Goal: Task Accomplishment & Management: Manage account settings

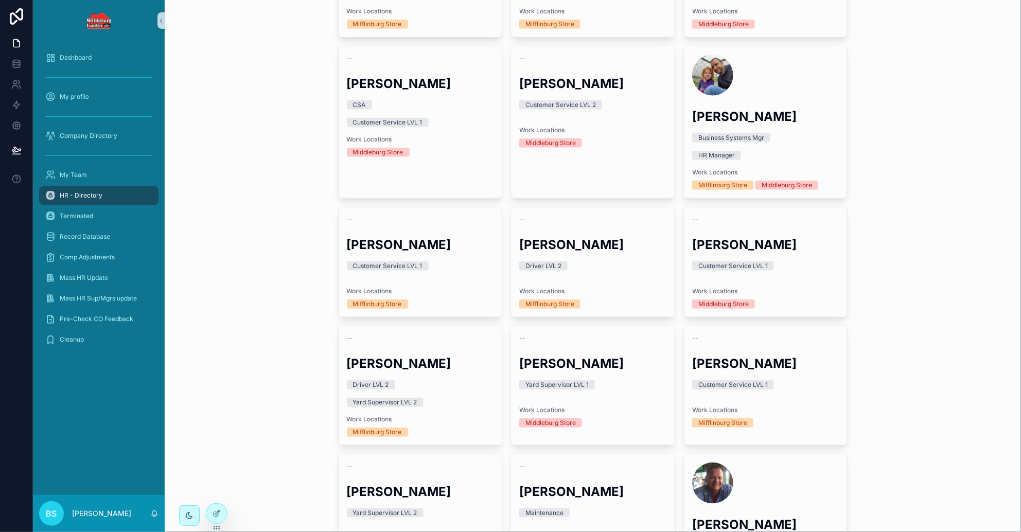
scroll to position [321, 0]
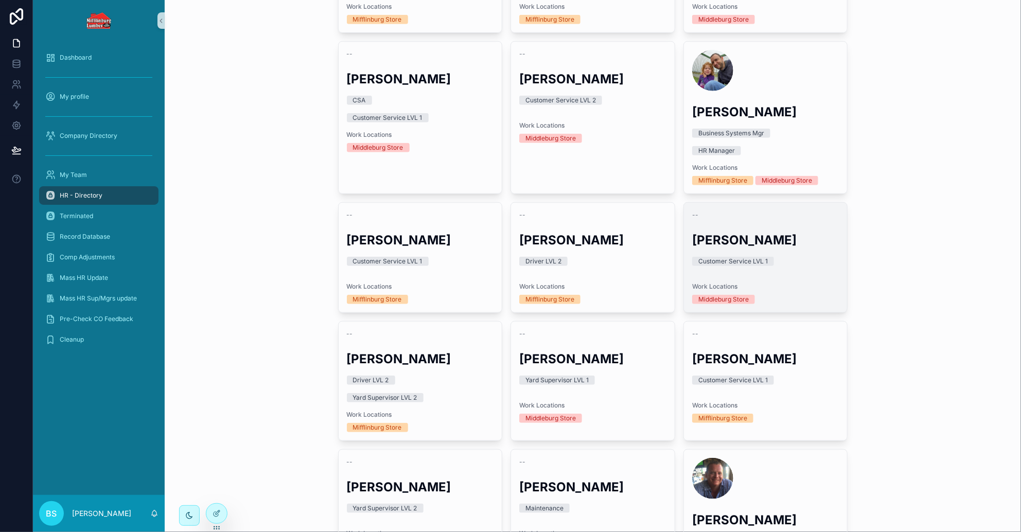
click at [754, 236] on h2 "[PERSON_NAME]" at bounding box center [765, 240] width 147 height 17
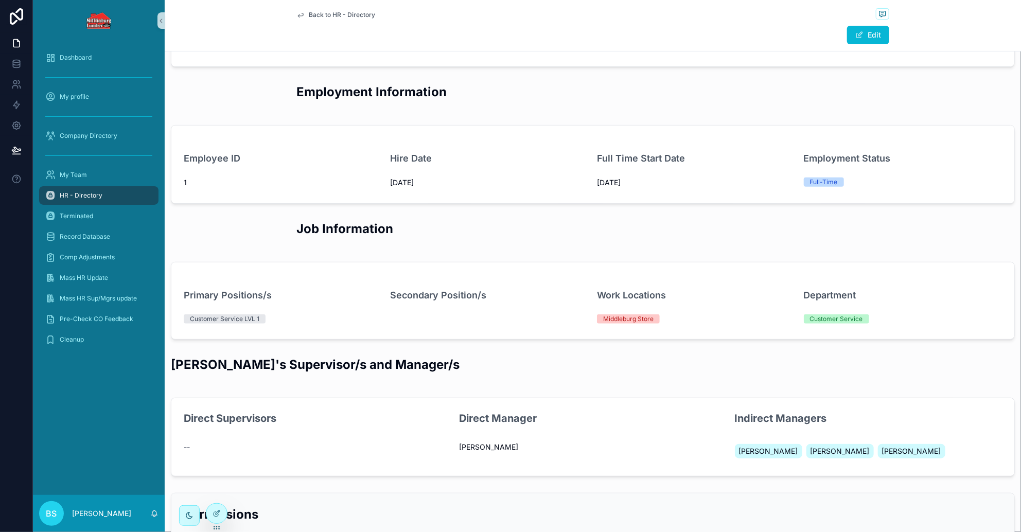
scroll to position [128, 0]
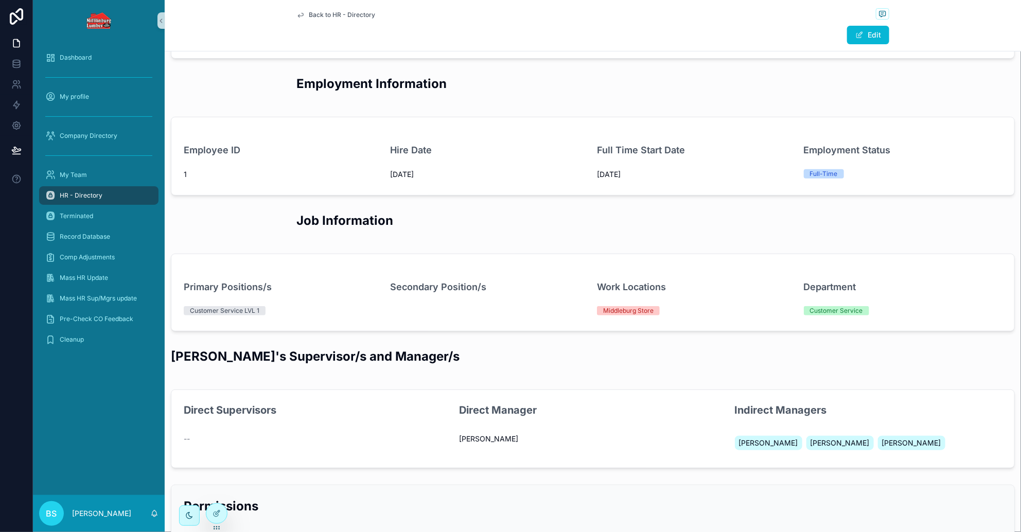
click at [247, 311] on div "Customer Service LVL 1" at bounding box center [225, 310] width 70 height 9
click at [866, 29] on button "Edit" at bounding box center [868, 35] width 42 height 19
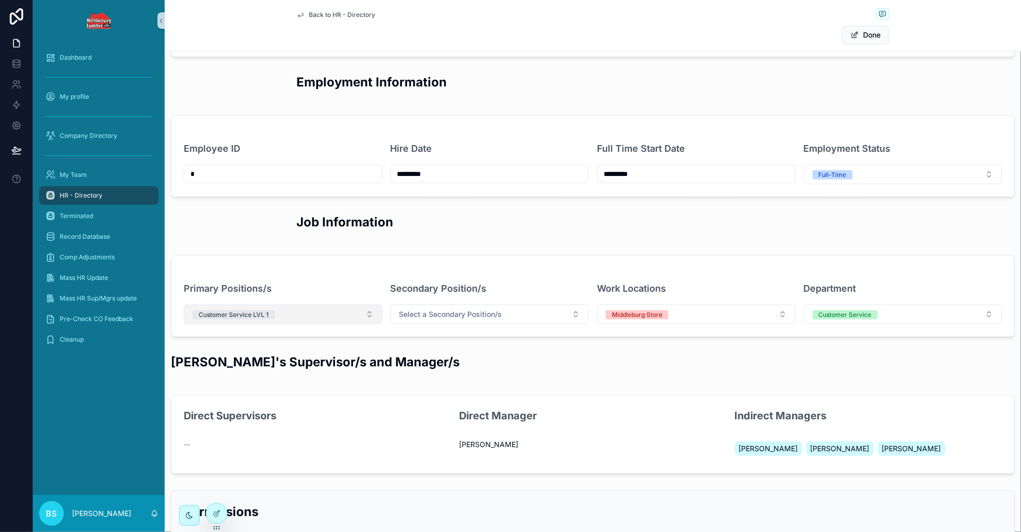
click at [315, 312] on button "Customer Service LVL 1" at bounding box center [283, 315] width 199 height 20
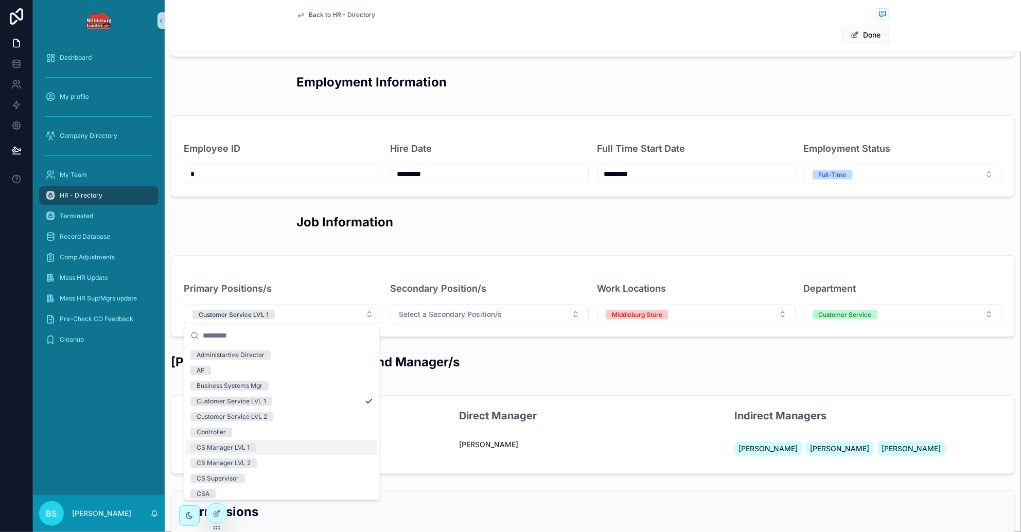
click at [236, 449] on div "CS Manager LVL 1" at bounding box center [223, 447] width 53 height 9
click at [262, 398] on div "Customer Service LVL 1" at bounding box center [232, 401] width 70 height 9
click at [859, 30] on button "Done" at bounding box center [865, 35] width 47 height 19
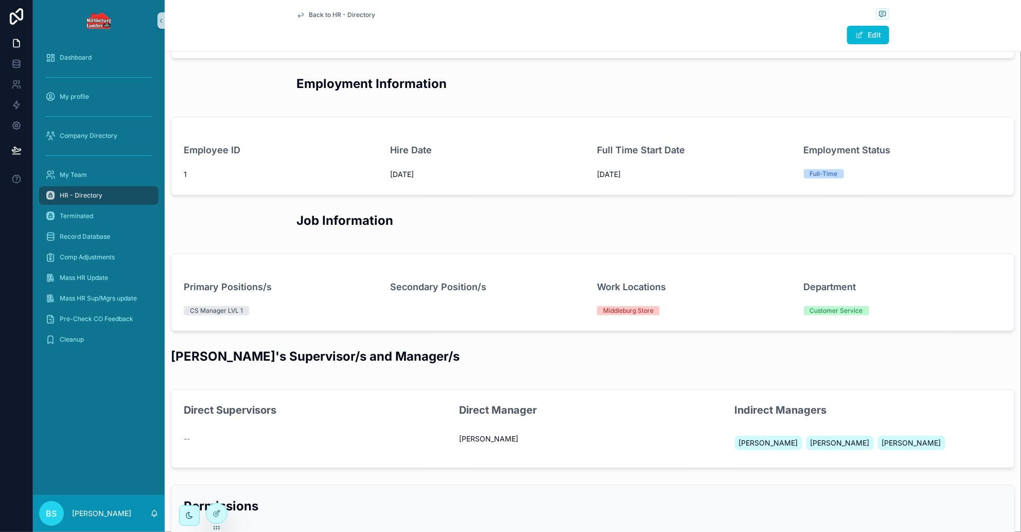
click at [333, 15] on span "Back to HR - Directory" at bounding box center [342, 15] width 66 height 8
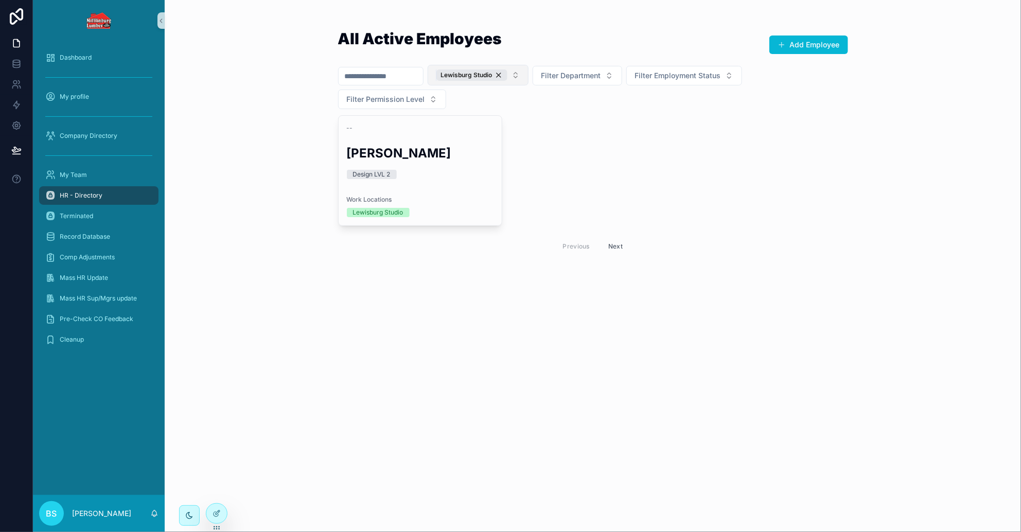
click at [508, 75] on div "Lewisburg Studio" at bounding box center [472, 75] width 71 height 11
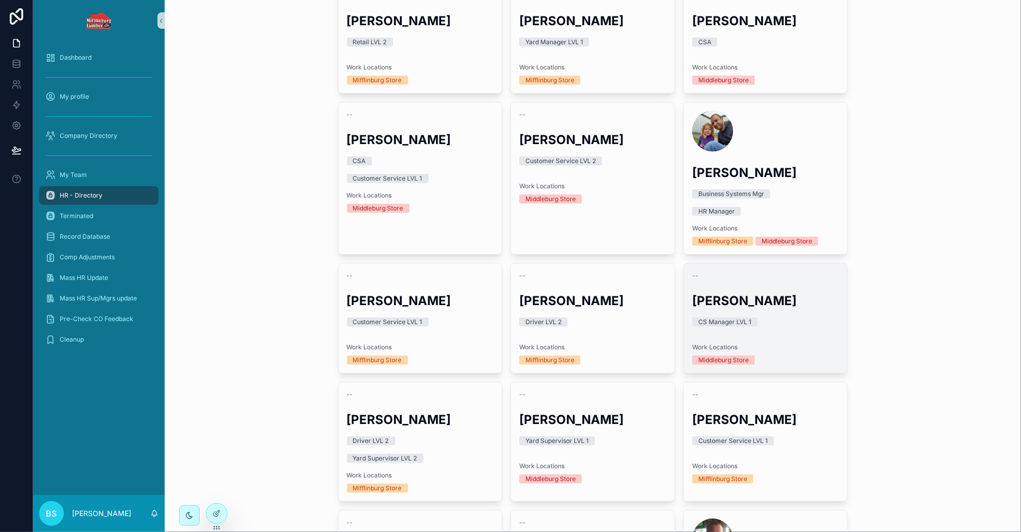
scroll to position [321, 0]
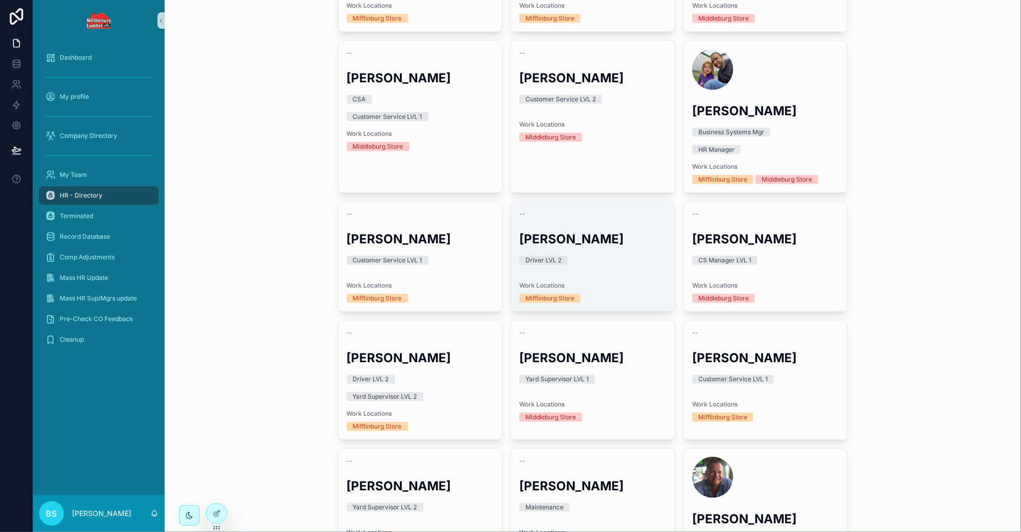
click at [577, 253] on div "-- [PERSON_NAME] Driver LVL 2 Work Locations [GEOGRAPHIC_DATA] Store" at bounding box center [593, 257] width 164 height 110
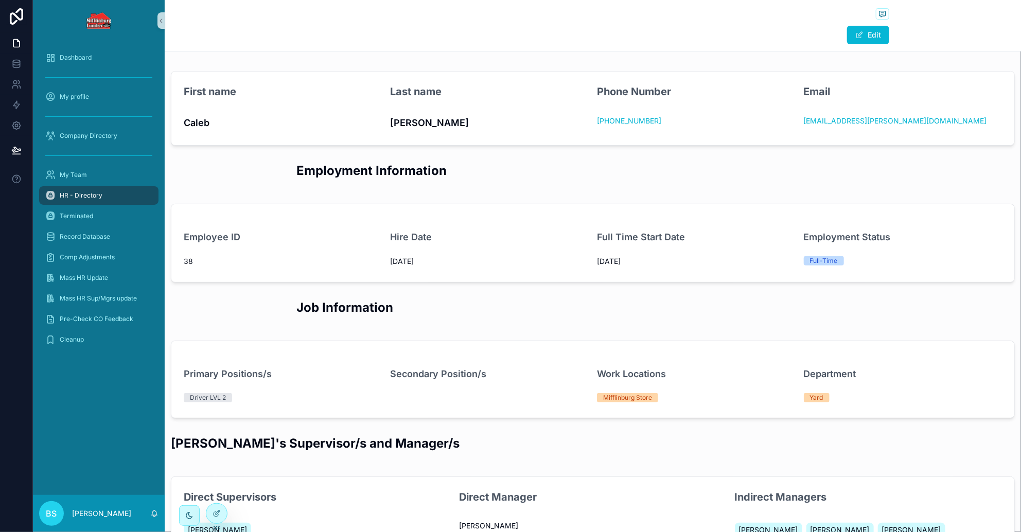
scroll to position [64, 0]
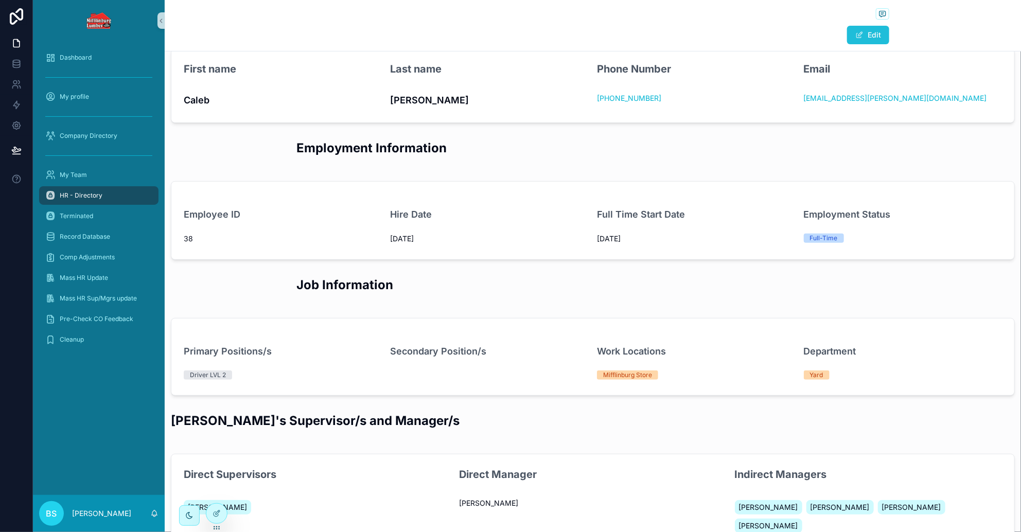
click at [865, 34] on button "Edit" at bounding box center [868, 35] width 42 height 19
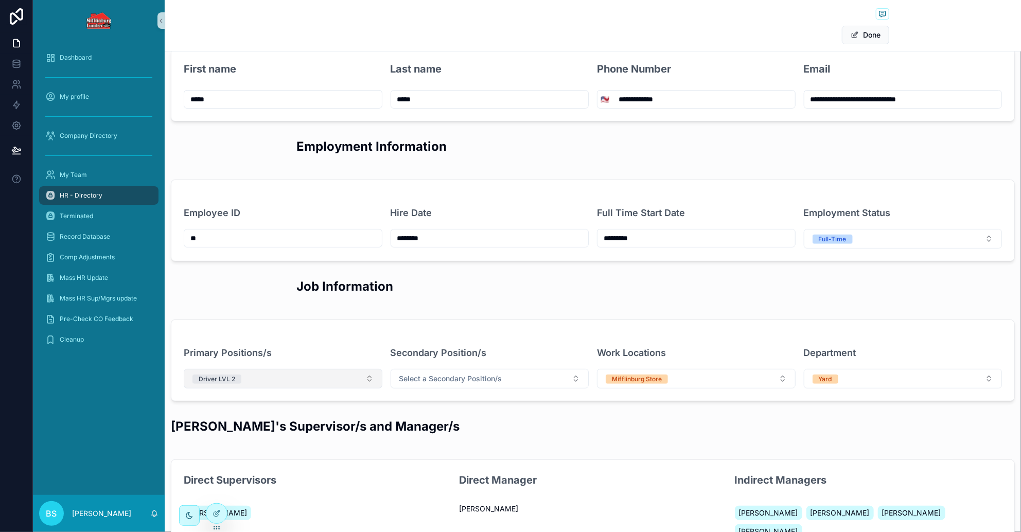
click at [261, 375] on button "Driver LVL 2" at bounding box center [283, 379] width 199 height 20
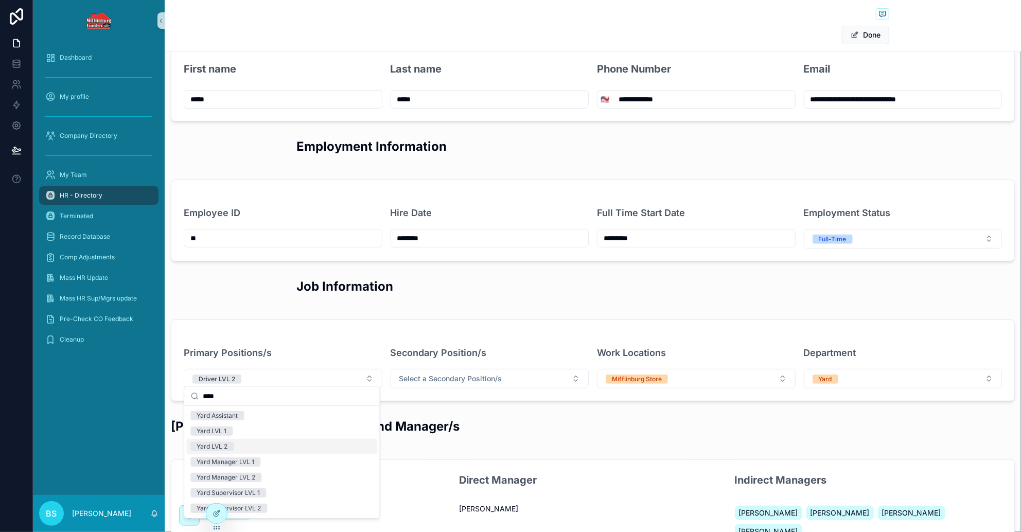
scroll to position [128, 0]
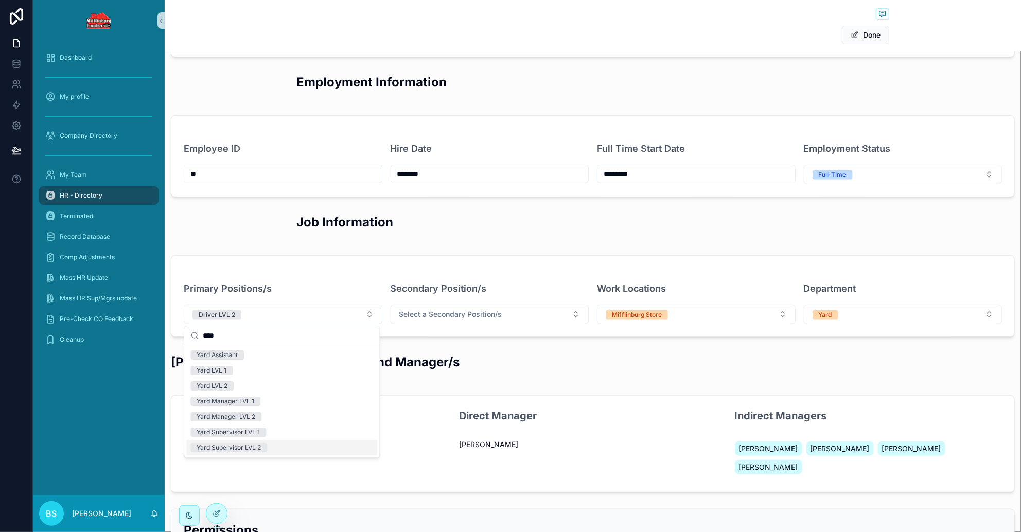
type input "****"
click at [252, 447] on div "Yard Supervisor LVL 2" at bounding box center [229, 447] width 64 height 9
click at [864, 34] on button "Done" at bounding box center [865, 35] width 47 height 19
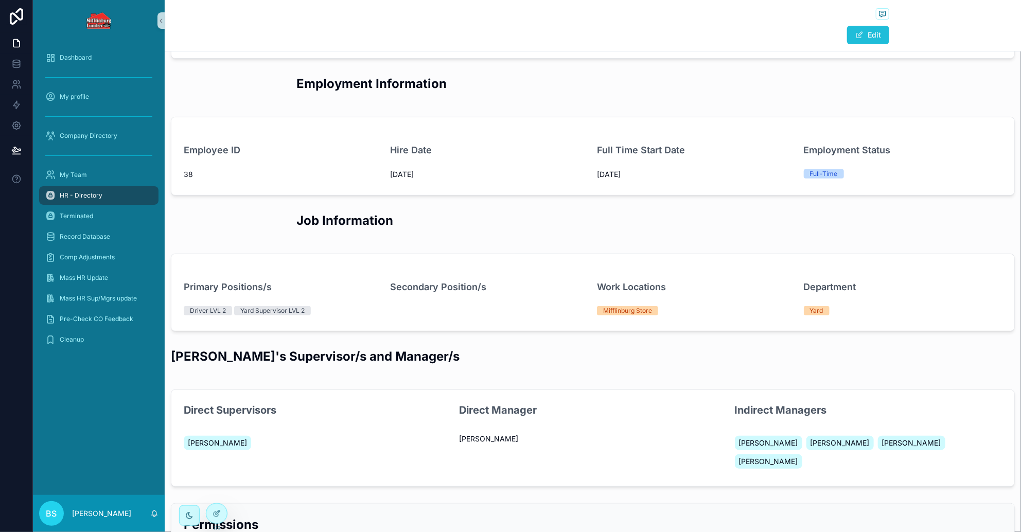
click at [864, 31] on button "Edit" at bounding box center [868, 35] width 42 height 19
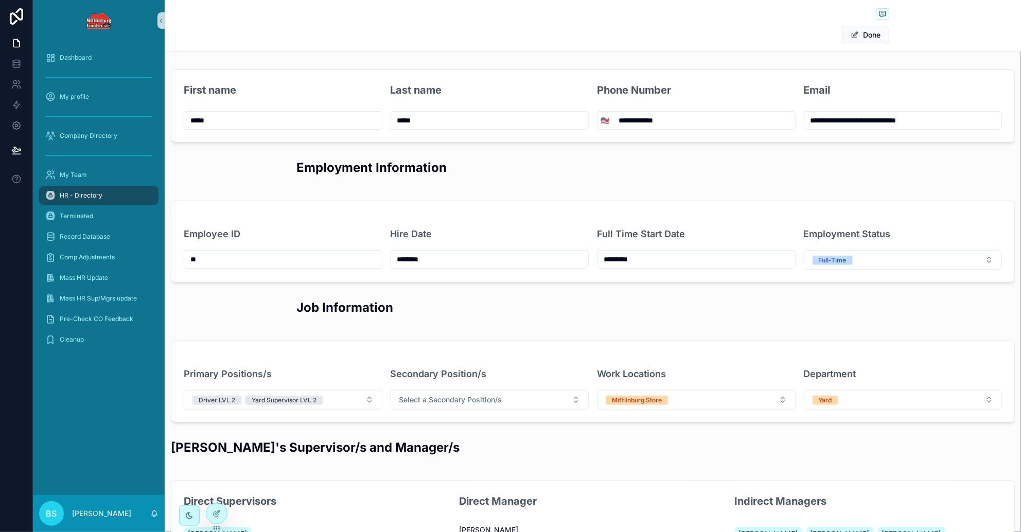
scroll to position [0, 0]
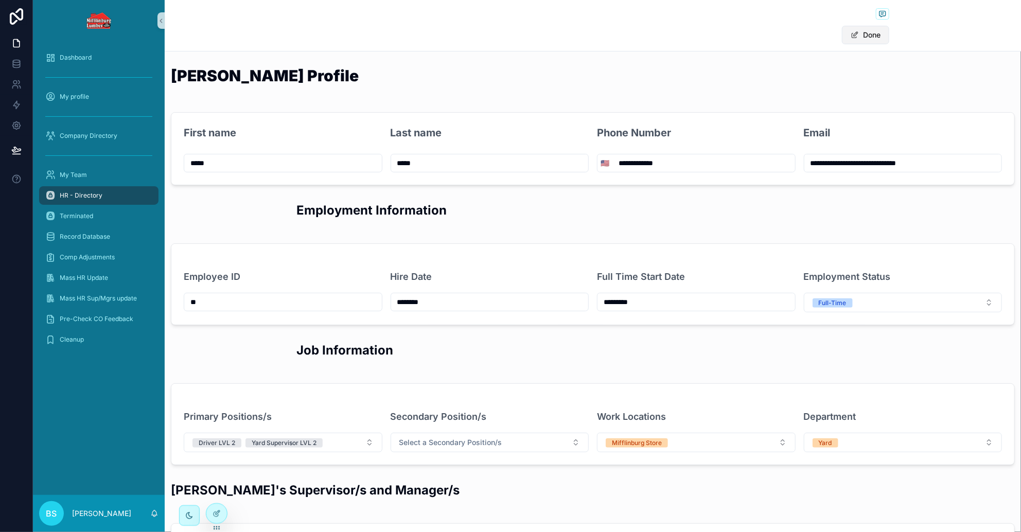
click at [851, 33] on span "scrollable content" at bounding box center [855, 35] width 8 height 8
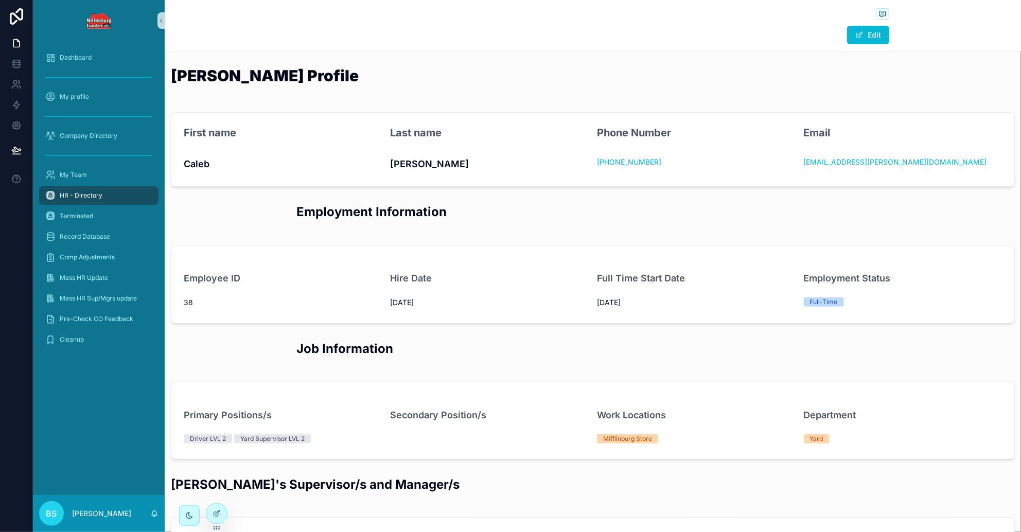
click at [64, 194] on span "HR - Directory" at bounding box center [81, 196] width 43 height 8
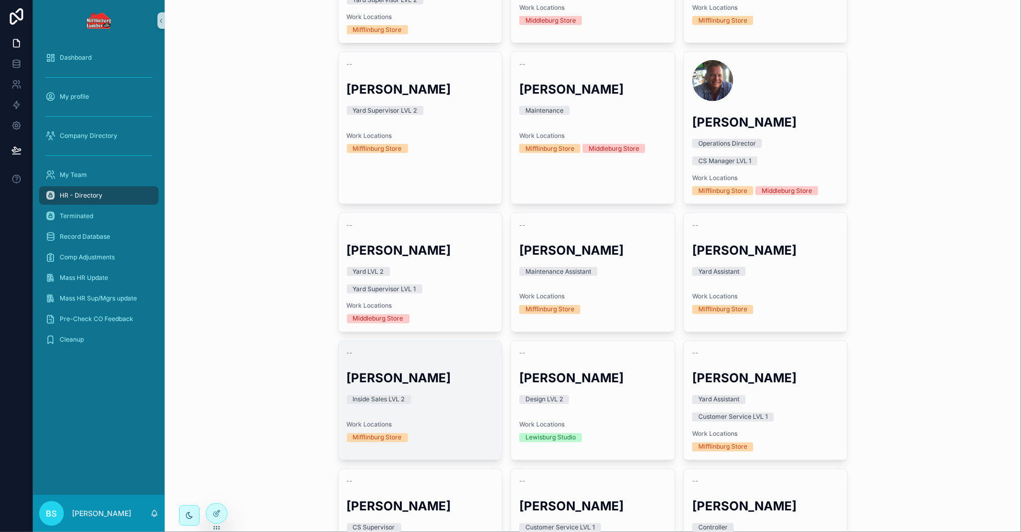
scroll to position [774, 0]
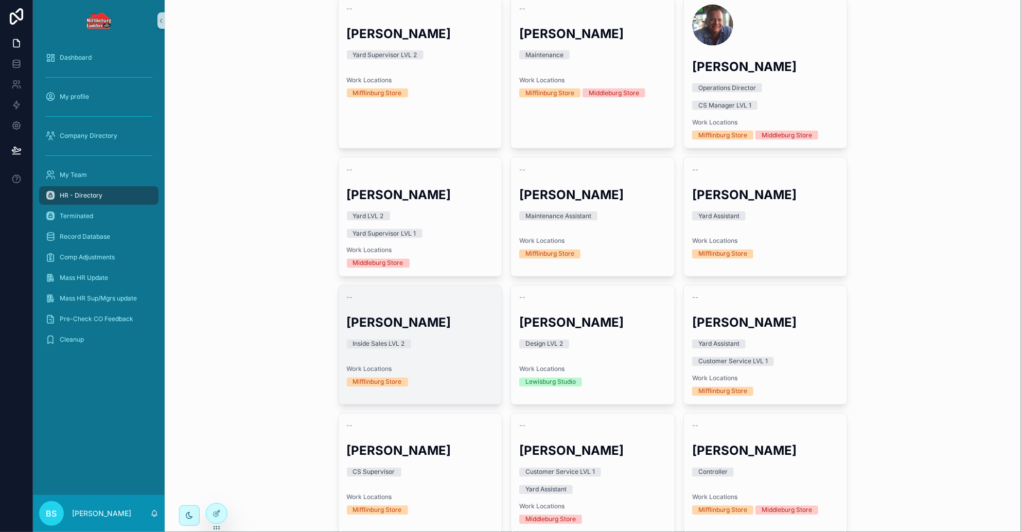
click at [381, 332] on div "-- [PERSON_NAME] Inside Sales LVL 2 Work Locations [GEOGRAPHIC_DATA] Store" at bounding box center [421, 341] width 164 height 110
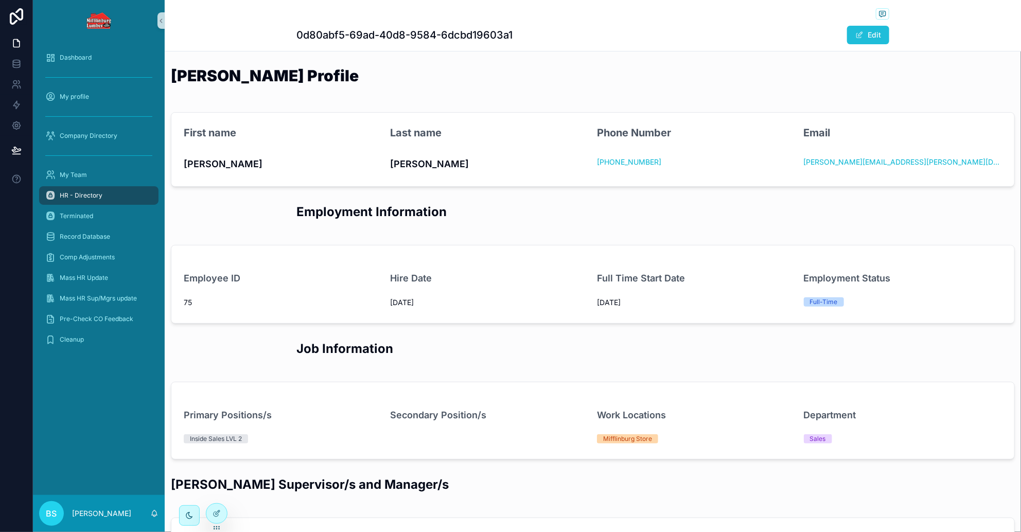
click at [856, 36] on span "scrollable content" at bounding box center [860, 35] width 8 height 8
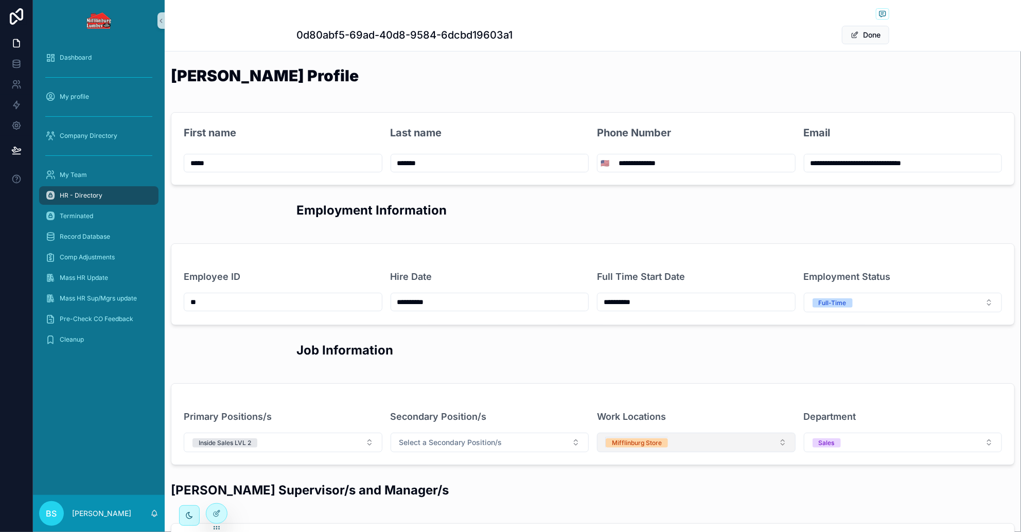
click at [657, 440] on span "Mifflinburg Store" at bounding box center [637, 443] width 62 height 9
click at [657, 440] on span "Select a Work Locations" at bounding box center [647, 443] width 83 height 10
click at [619, 501] on div "Middleburg Store" at bounding box center [630, 499] width 50 height 9
click at [865, 34] on button "Done" at bounding box center [865, 35] width 47 height 19
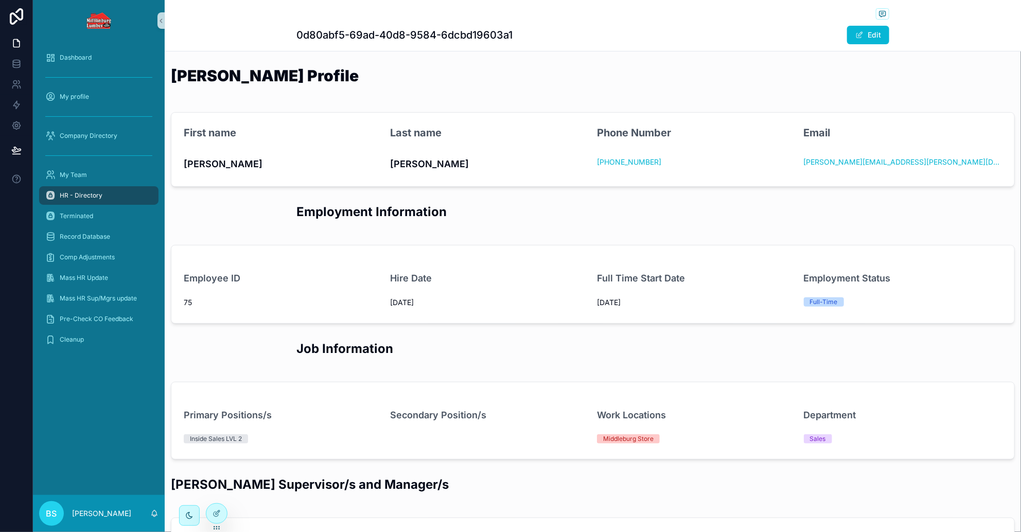
click at [86, 189] on div "HR - Directory" at bounding box center [98, 195] width 107 height 16
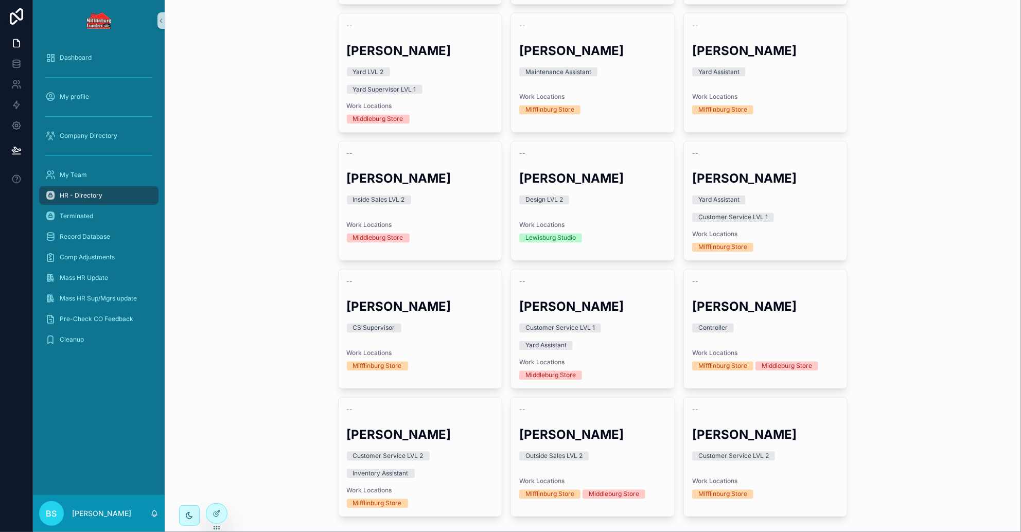
scroll to position [967, 0]
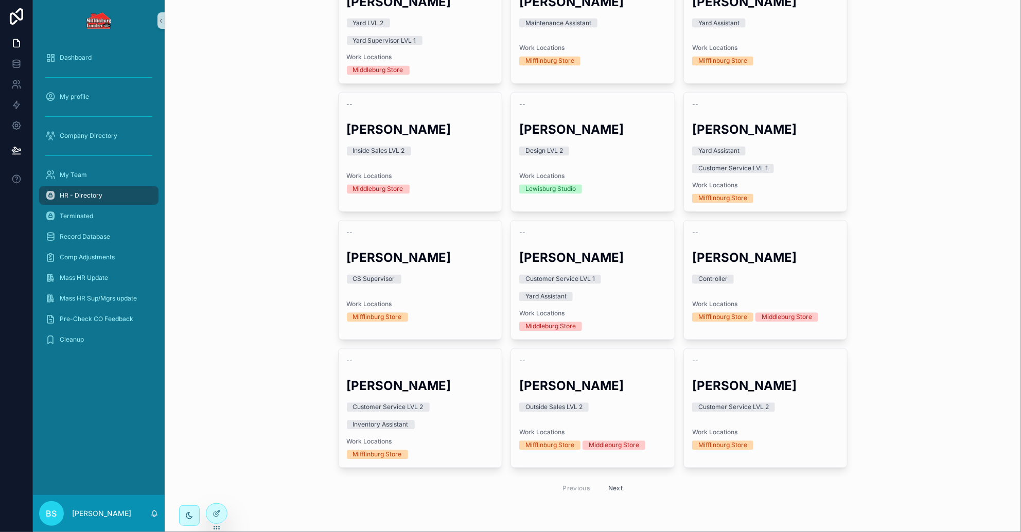
click at [611, 485] on button "Next" at bounding box center [615, 489] width 29 height 16
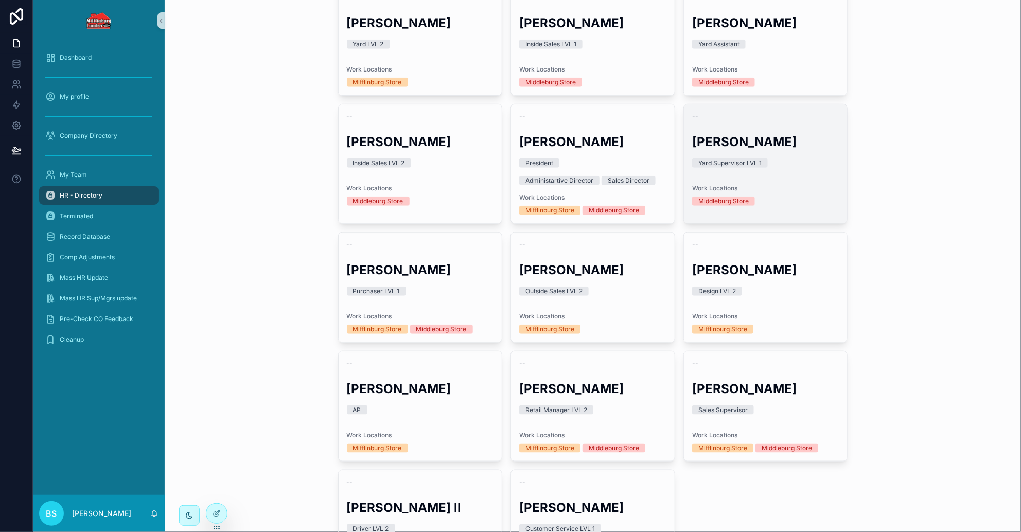
scroll to position [257, 0]
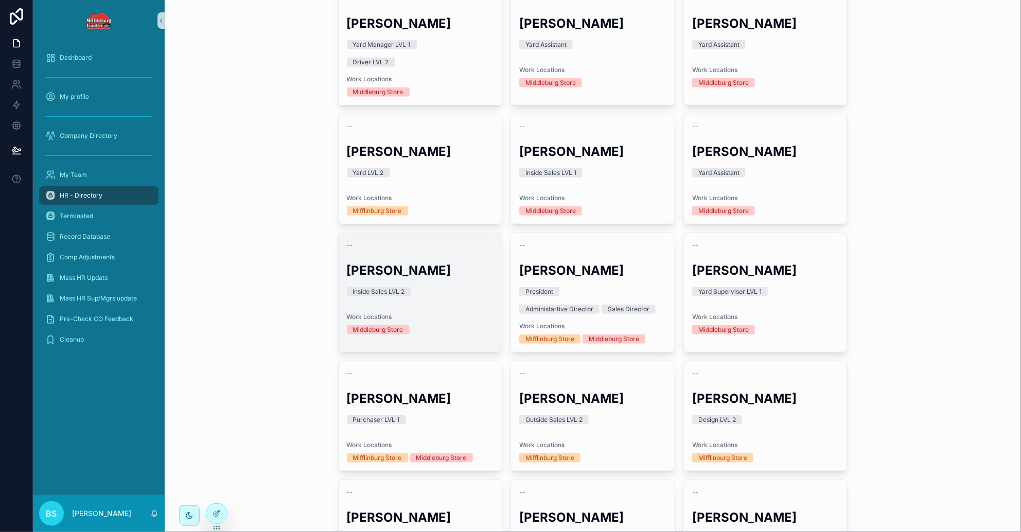
click at [379, 304] on div "-- [PERSON_NAME] Inside Sales LVL 2 Work Locations [GEOGRAPHIC_DATA] Store" at bounding box center [421, 288] width 164 height 110
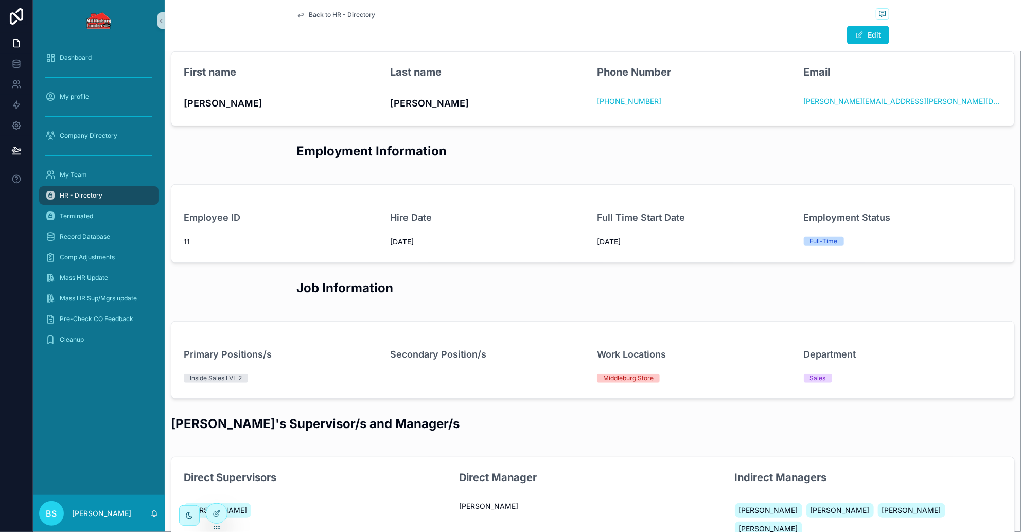
scroll to position [128, 0]
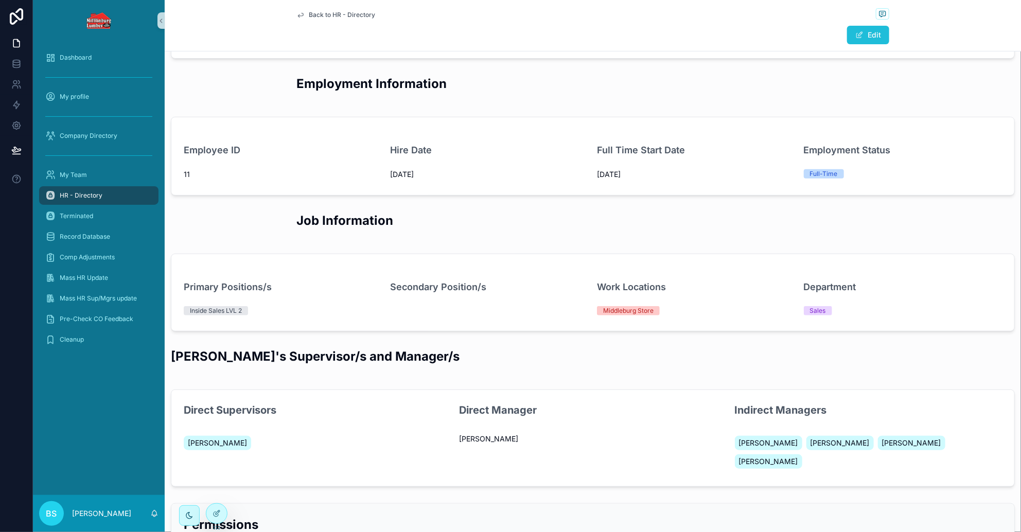
click at [865, 39] on button "Edit" at bounding box center [868, 35] width 42 height 19
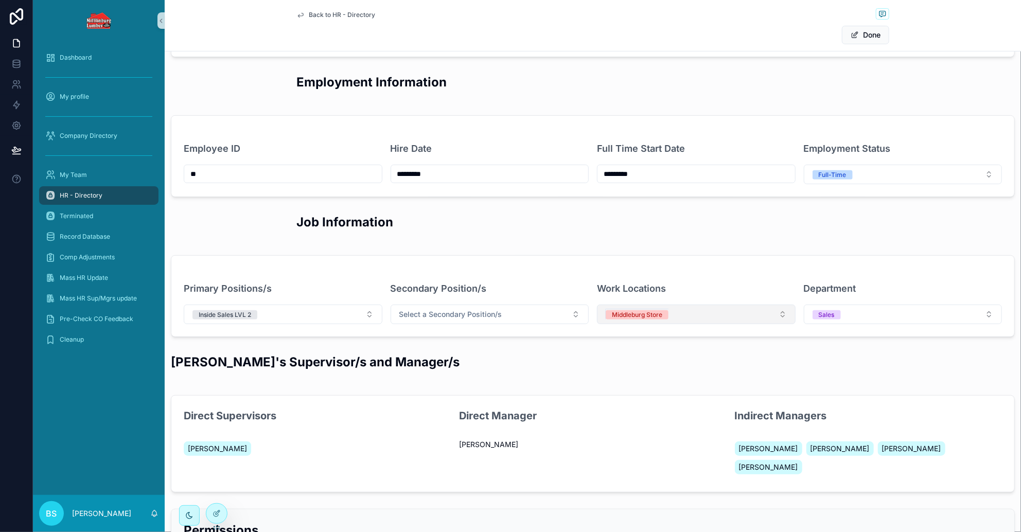
click at [648, 311] on div "Middleburg Store" at bounding box center [637, 314] width 50 height 9
click at [648, 311] on span "Select a Work Locations" at bounding box center [647, 314] width 83 height 10
click at [633, 358] on div "Mifflinburg Store" at bounding box center [629, 355] width 49 height 9
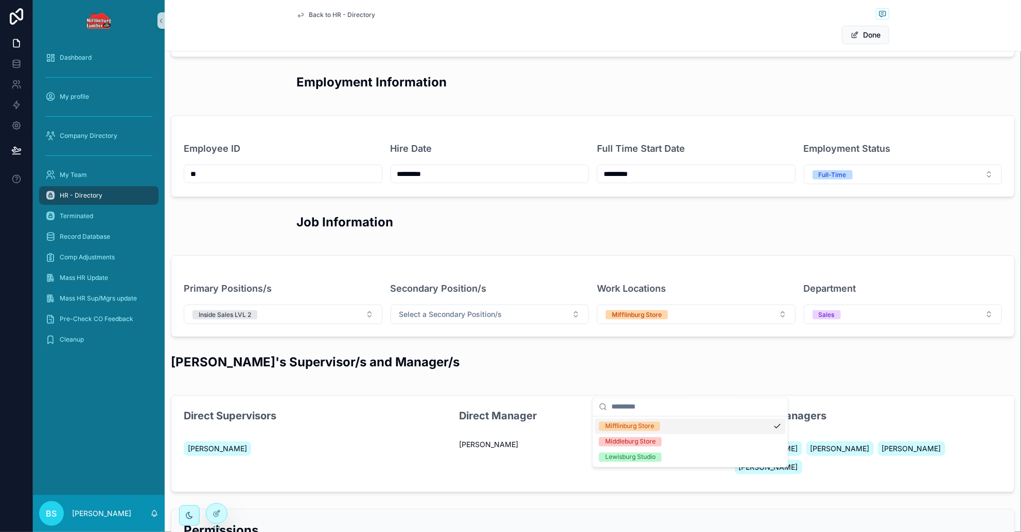
scroll to position [0, 0]
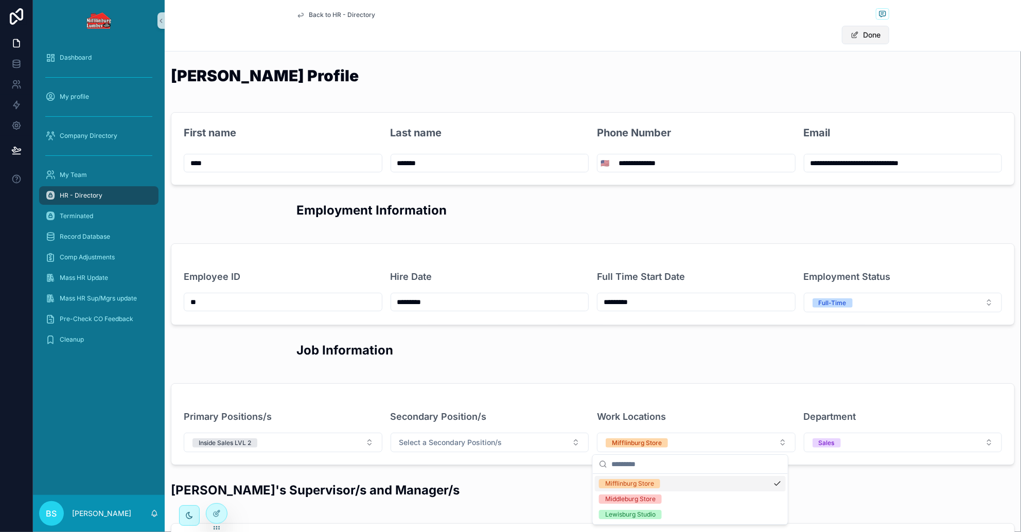
click at [854, 33] on span "scrollable content" at bounding box center [855, 35] width 8 height 8
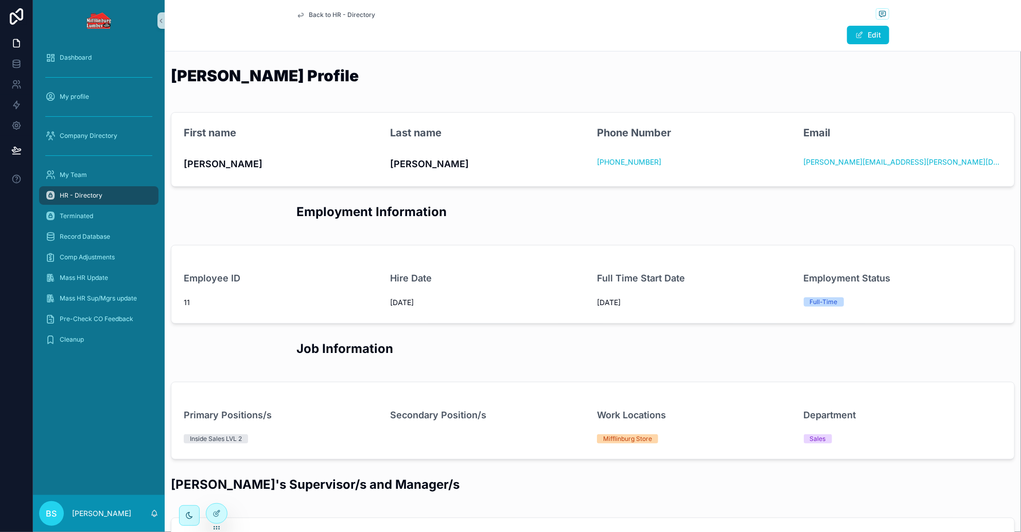
click at [90, 189] on div "HR - Directory" at bounding box center [98, 195] width 107 height 16
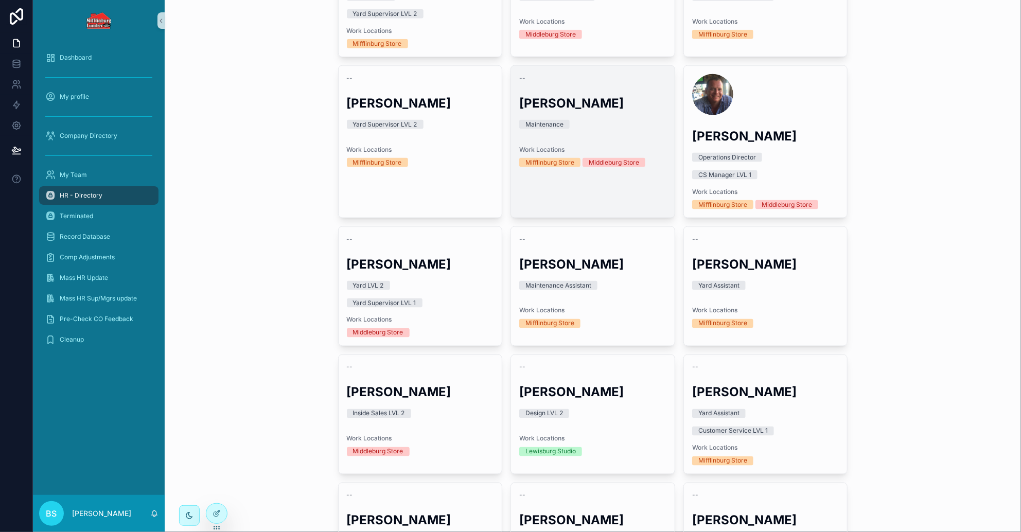
scroll to position [965, 0]
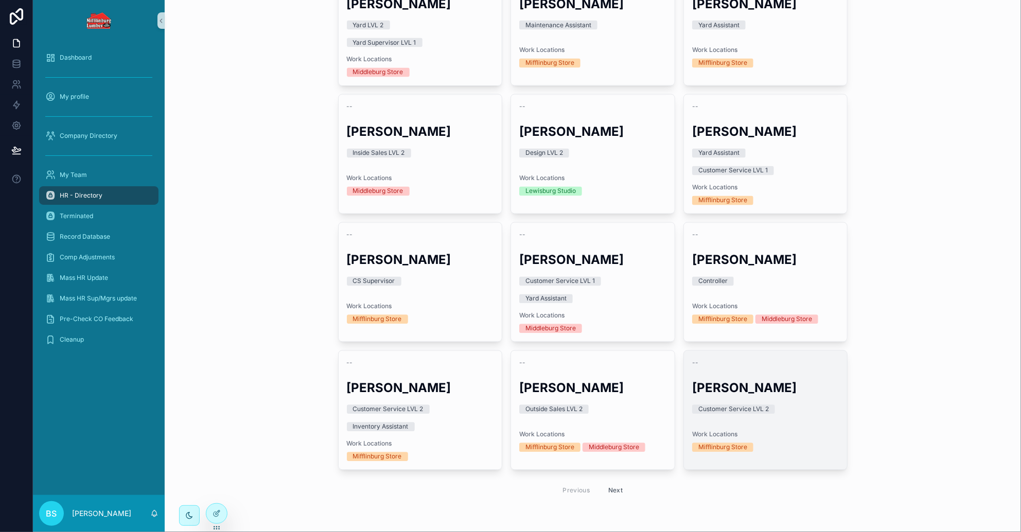
click at [725, 380] on h2 "[PERSON_NAME]" at bounding box center [765, 388] width 147 height 17
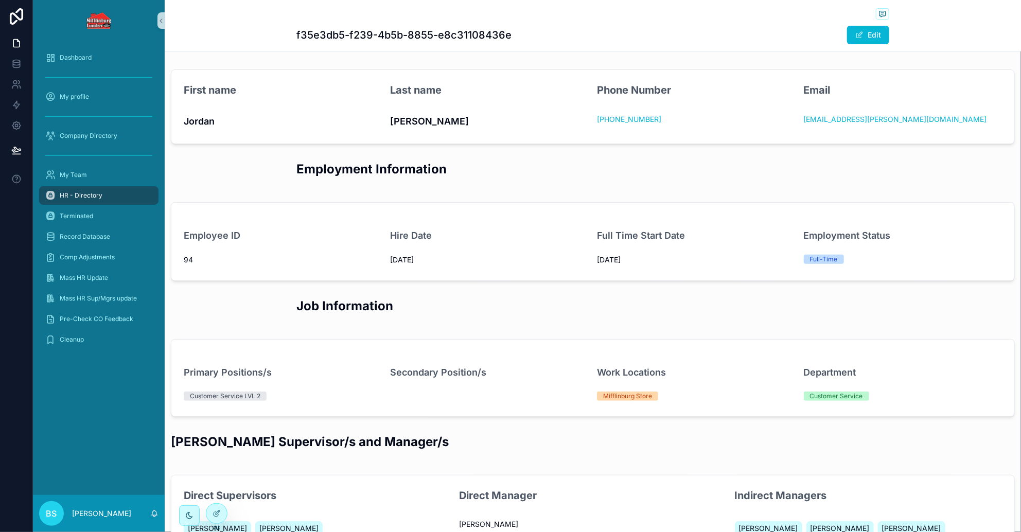
scroll to position [64, 0]
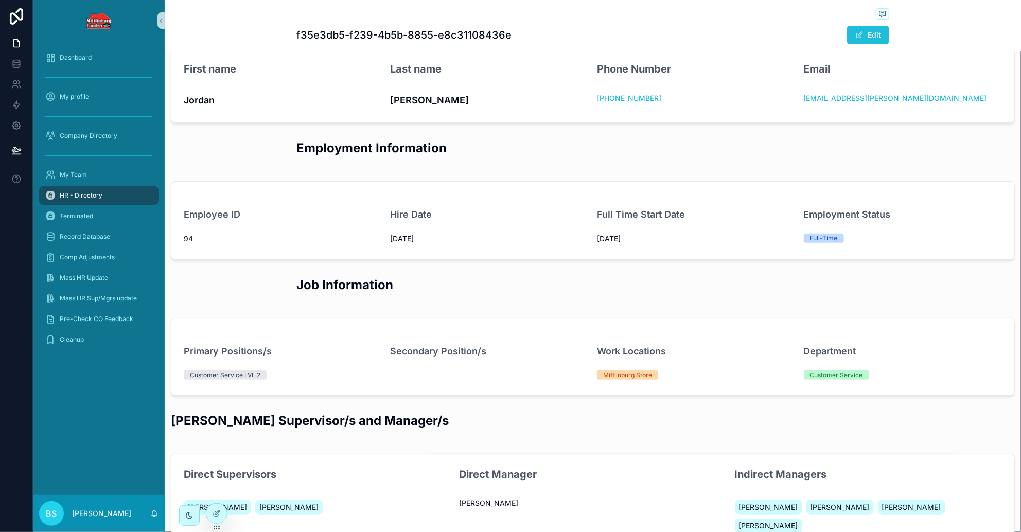
click at [861, 36] on button "Edit" at bounding box center [868, 35] width 42 height 19
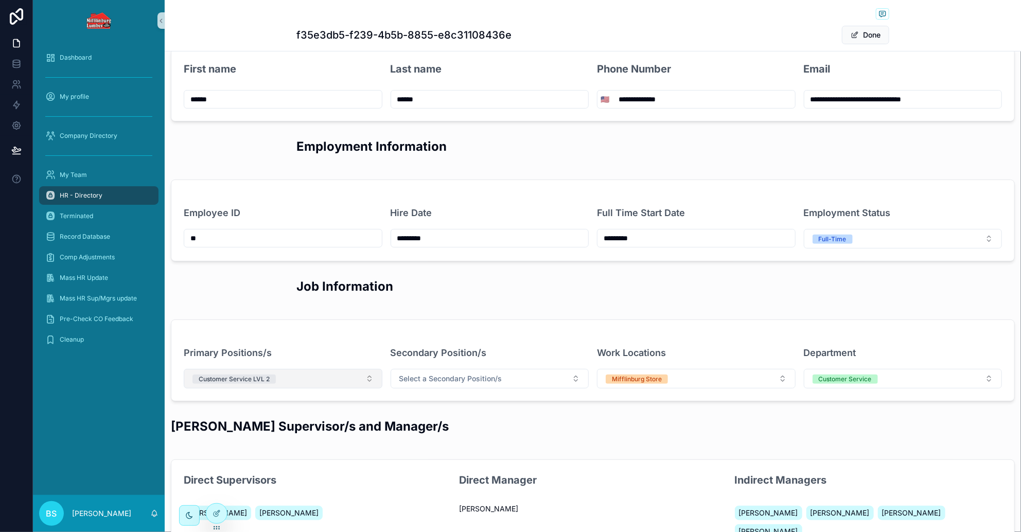
click at [308, 381] on button "Customer Service LVL 2" at bounding box center [283, 379] width 199 height 20
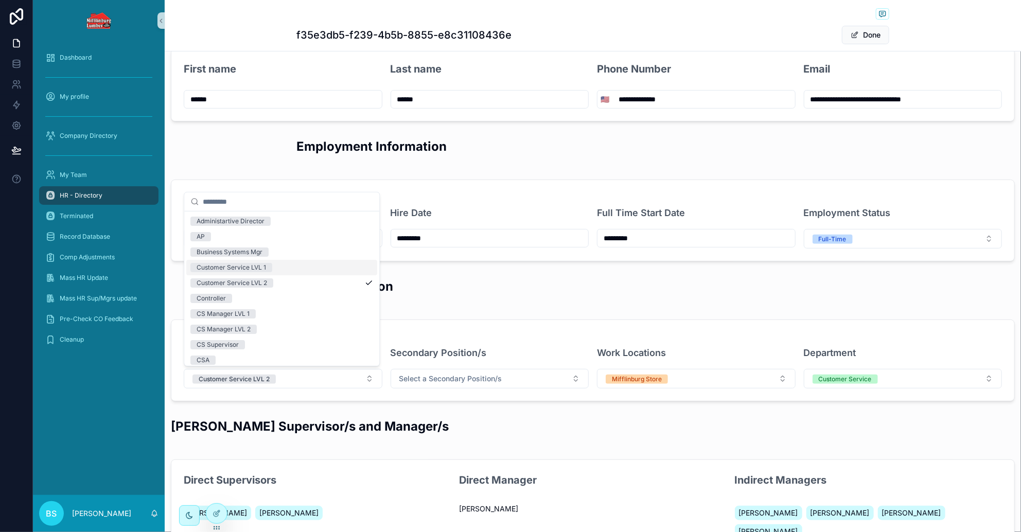
click at [255, 267] on div "Customer Service LVL 1" at bounding box center [232, 267] width 70 height 9
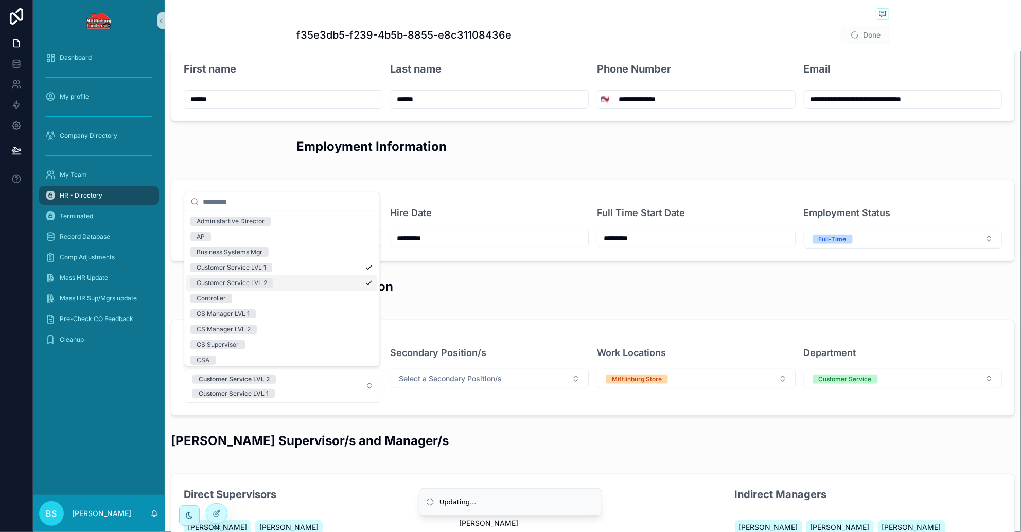
click at [252, 282] on div "Customer Service LVL 2" at bounding box center [232, 283] width 71 height 9
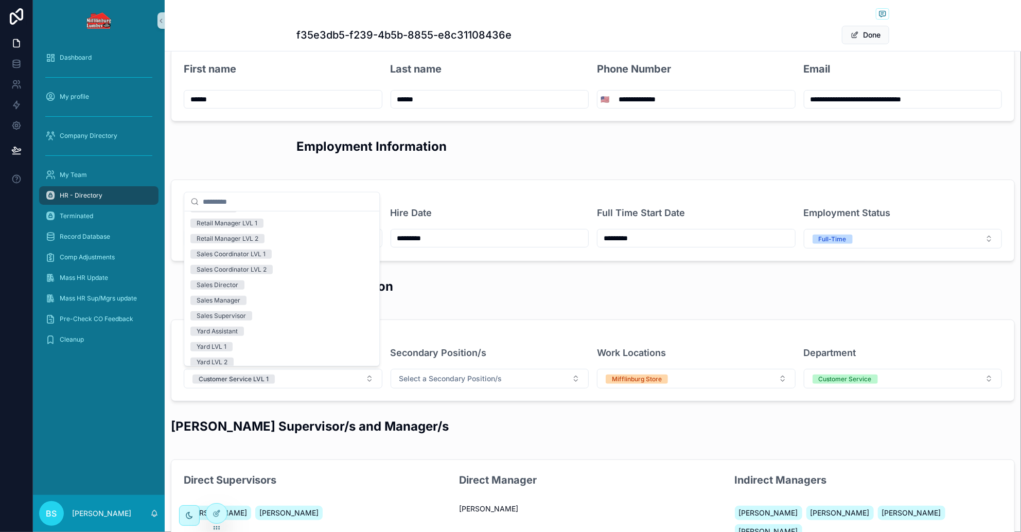
scroll to position [559, 0]
click at [234, 297] on span "Yard LVL 2" at bounding box center [211, 295] width 43 height 9
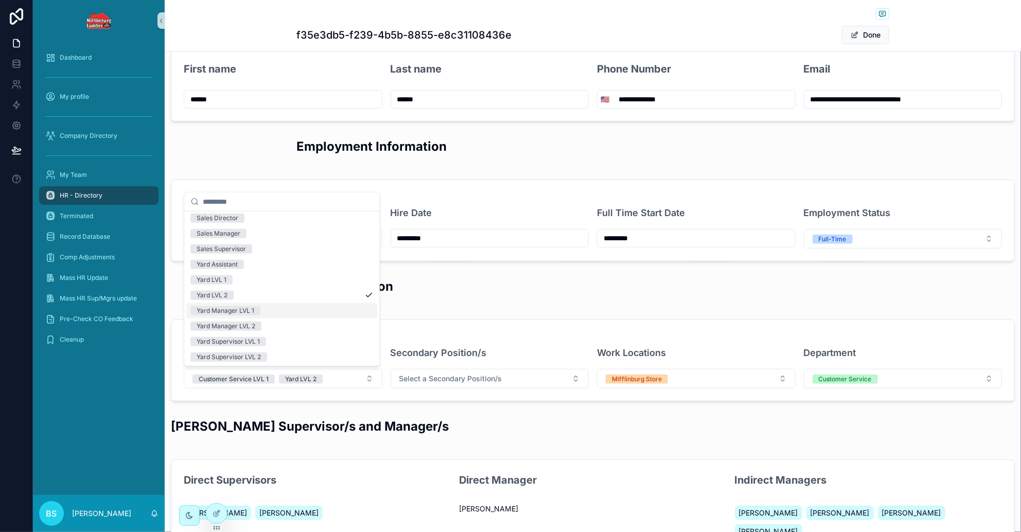
click at [482, 307] on div "**********" at bounding box center [593, 367] width 857 height 735
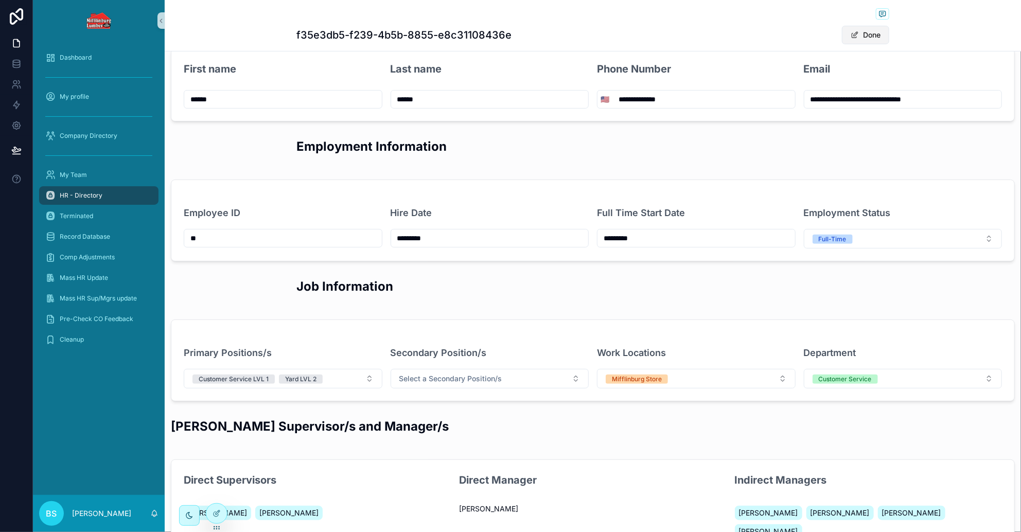
click at [872, 34] on button "Done" at bounding box center [865, 35] width 47 height 19
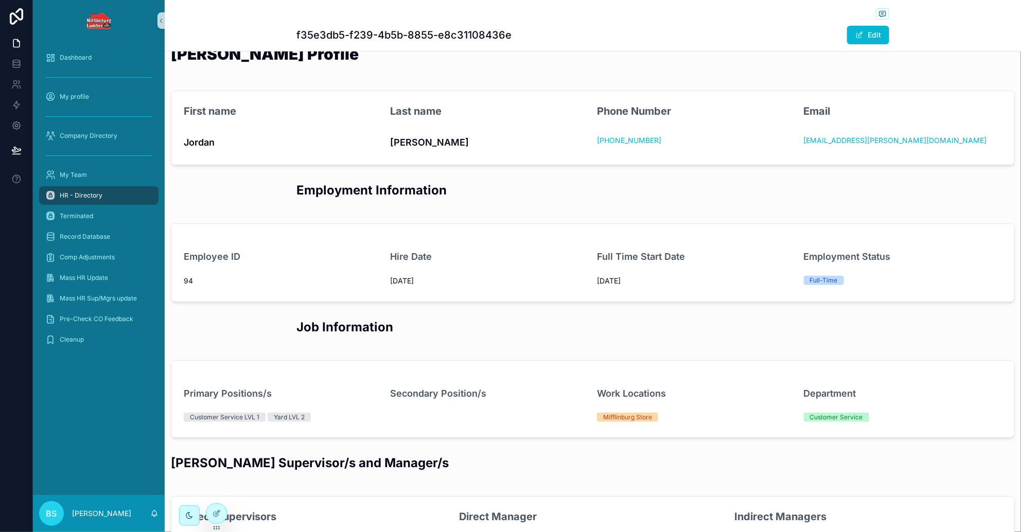
scroll to position [0, 0]
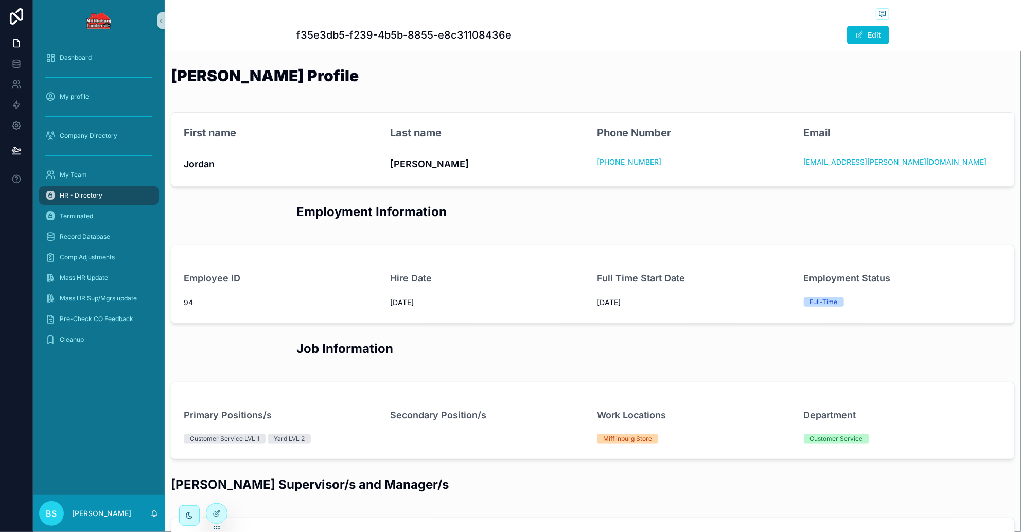
click at [67, 195] on span "HR - Directory" at bounding box center [81, 196] width 43 height 8
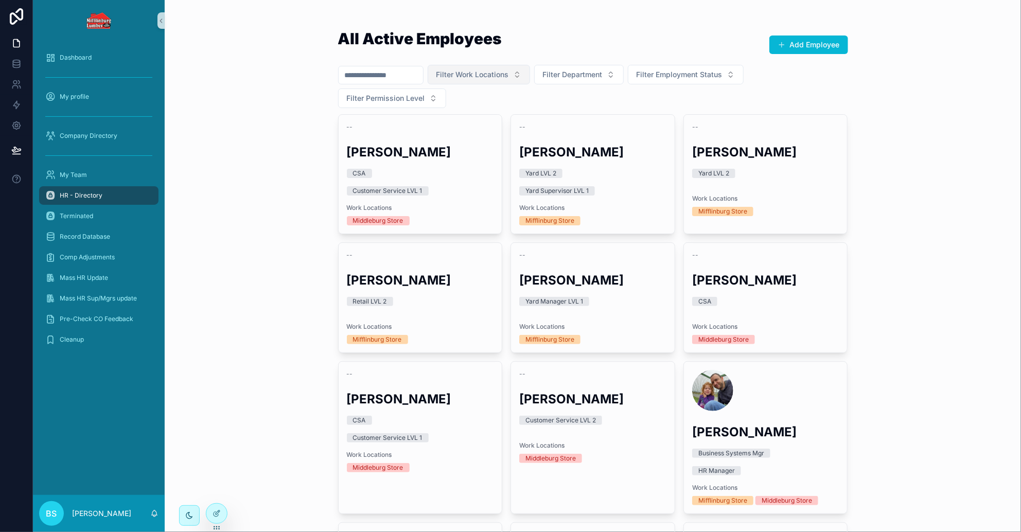
click at [509, 78] on span "Filter Work Locations" at bounding box center [473, 75] width 73 height 10
click at [472, 133] on div "Middleburg Store" at bounding box center [498, 133] width 124 height 16
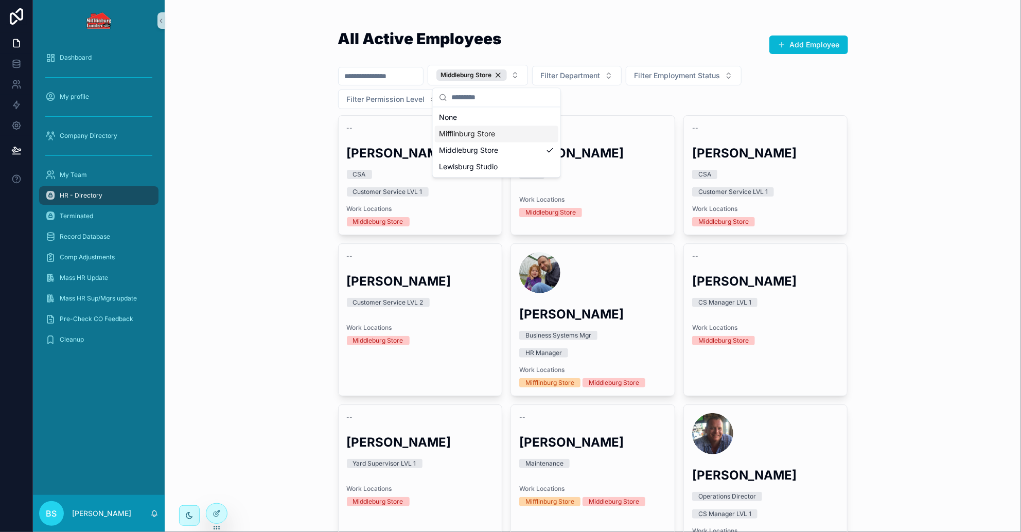
click at [932, 110] on div "All Active Employees Add Employee [GEOGRAPHIC_DATA] Store Filter Department Fil…" at bounding box center [593, 266] width 857 height 532
drag, startPoint x: 518, startPoint y: 76, endPoint x: 393, endPoint y: 72, distance: 125.7
click at [507, 76] on div "Middleburg Store" at bounding box center [472, 75] width 71 height 11
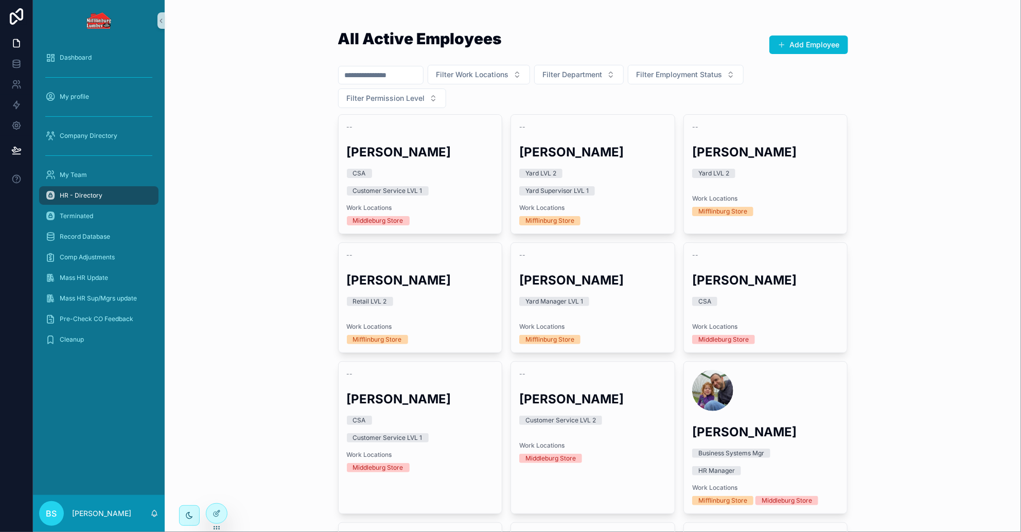
click at [374, 78] on input "scrollable content" at bounding box center [381, 75] width 84 height 14
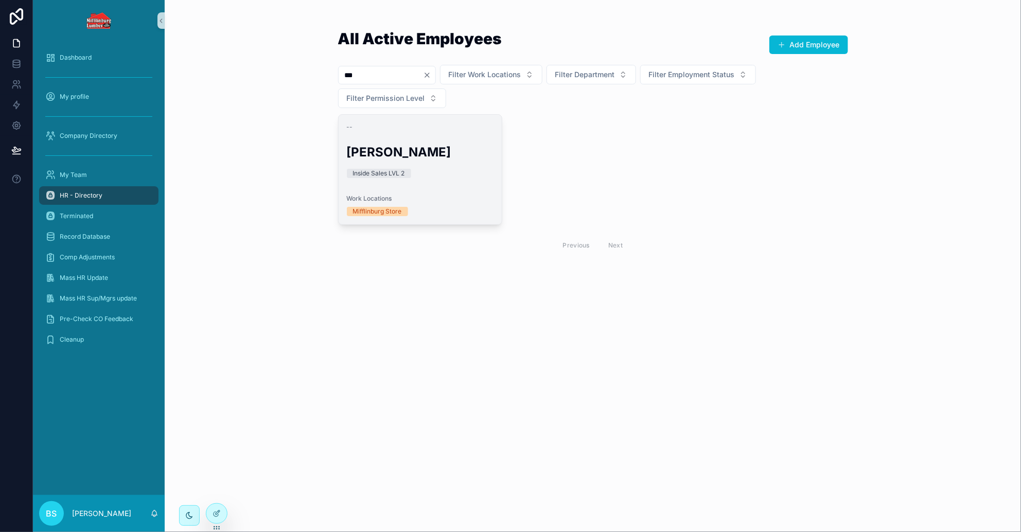
type input "***"
click at [445, 162] on div "-- [PERSON_NAME] Inside Sales LVL 2 Work Locations [GEOGRAPHIC_DATA] Store" at bounding box center [421, 170] width 164 height 110
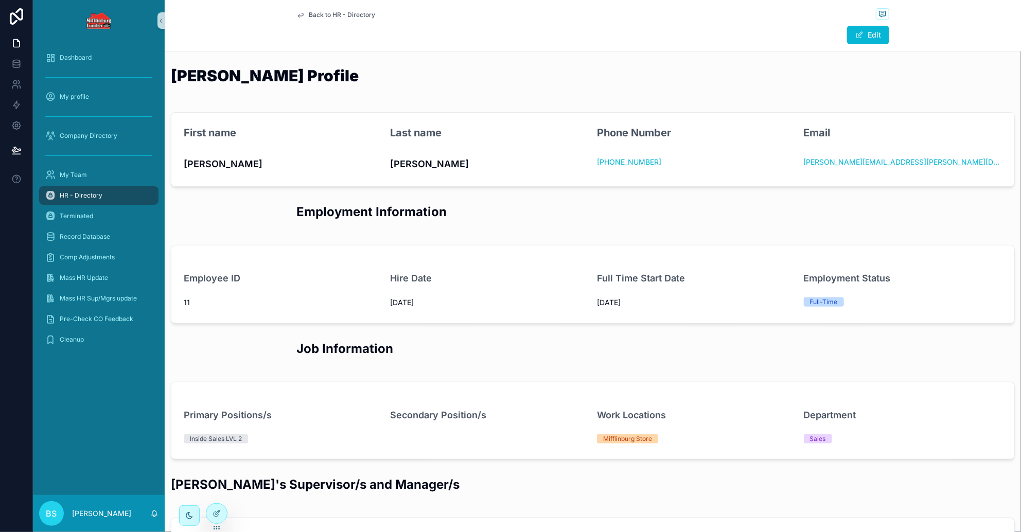
click at [988, 33] on div "Back to HR - Directory Edit" at bounding box center [593, 25] width 857 height 51
click at [956, 25] on div "Back to HR - Directory Edit" at bounding box center [593, 25] width 857 height 51
click at [103, 193] on div "HR - Directory" at bounding box center [98, 195] width 107 height 16
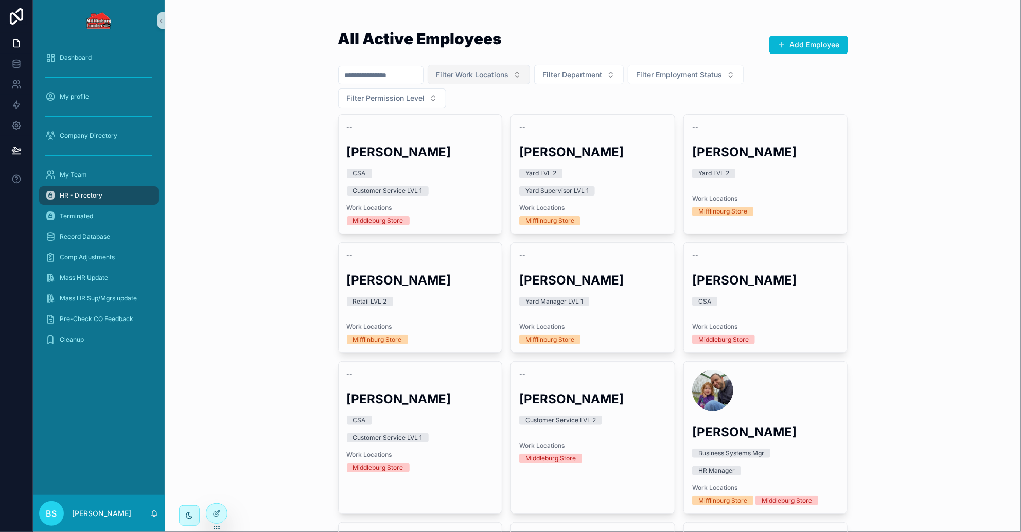
click at [499, 81] on button "Filter Work Locations" at bounding box center [479, 75] width 102 height 20
click at [492, 132] on div "Middleburg Store" at bounding box center [498, 133] width 124 height 16
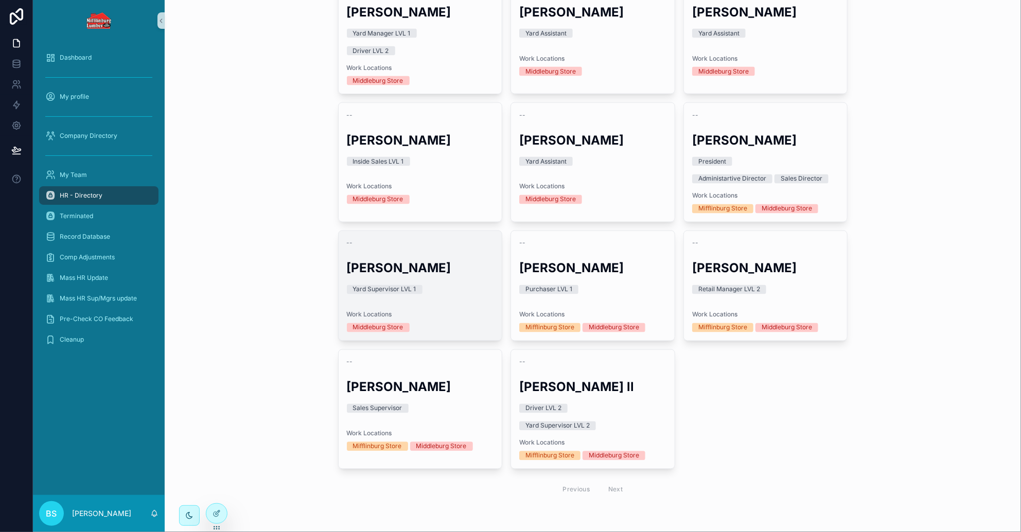
scroll to position [840, 0]
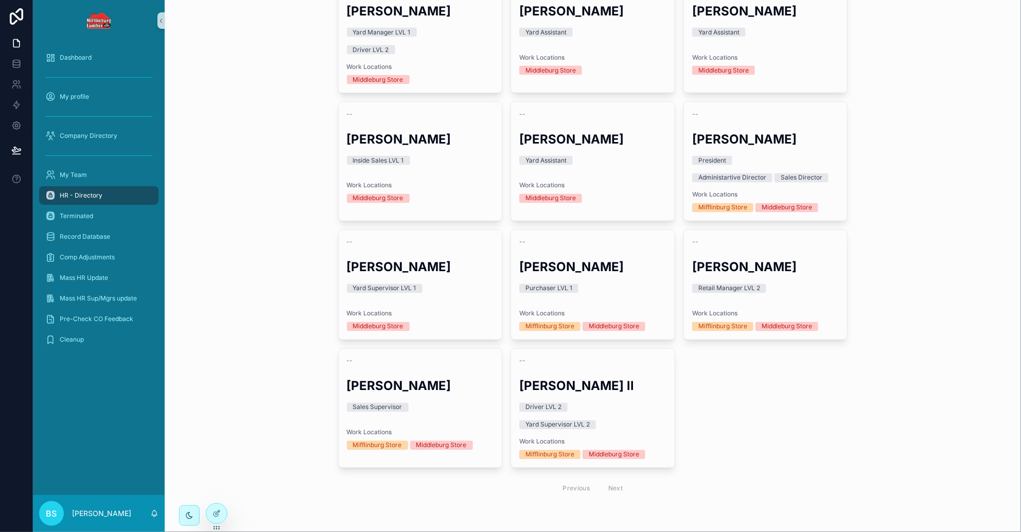
click at [937, 356] on div "All Active Employees Add Employee [GEOGRAPHIC_DATA] Store Filter Department Fil…" at bounding box center [593, 266] width 857 height 532
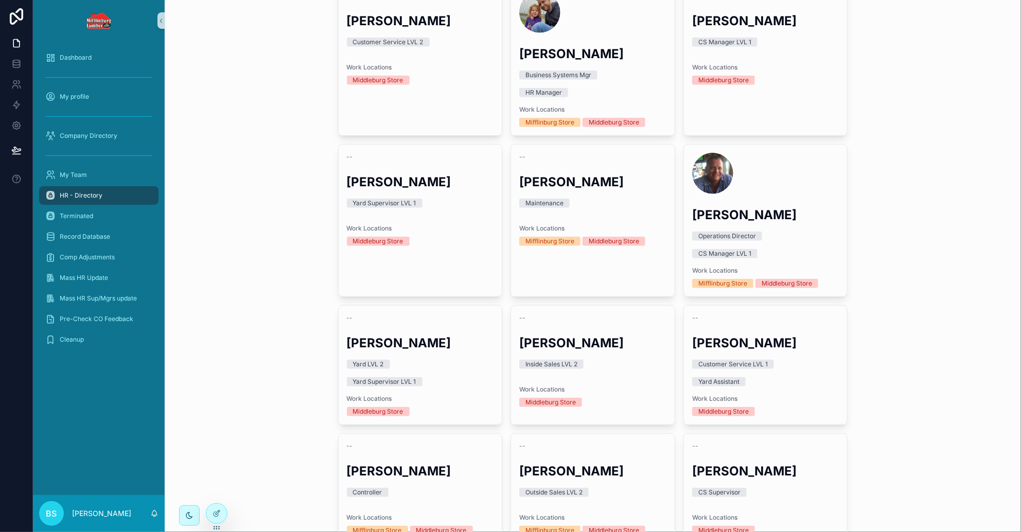
scroll to position [0, 0]
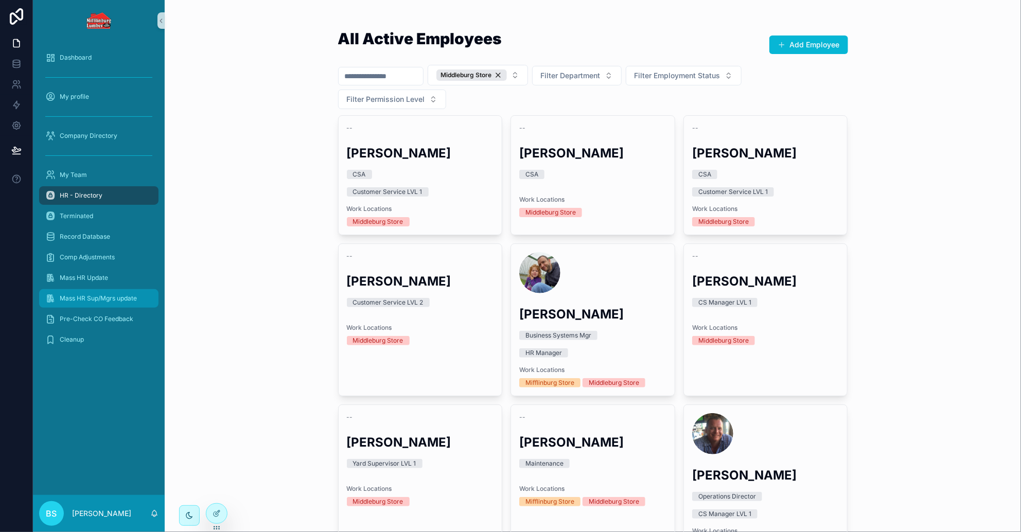
click at [153, 296] on link "Mass HR Sup/Mgrs update" at bounding box center [98, 298] width 119 height 19
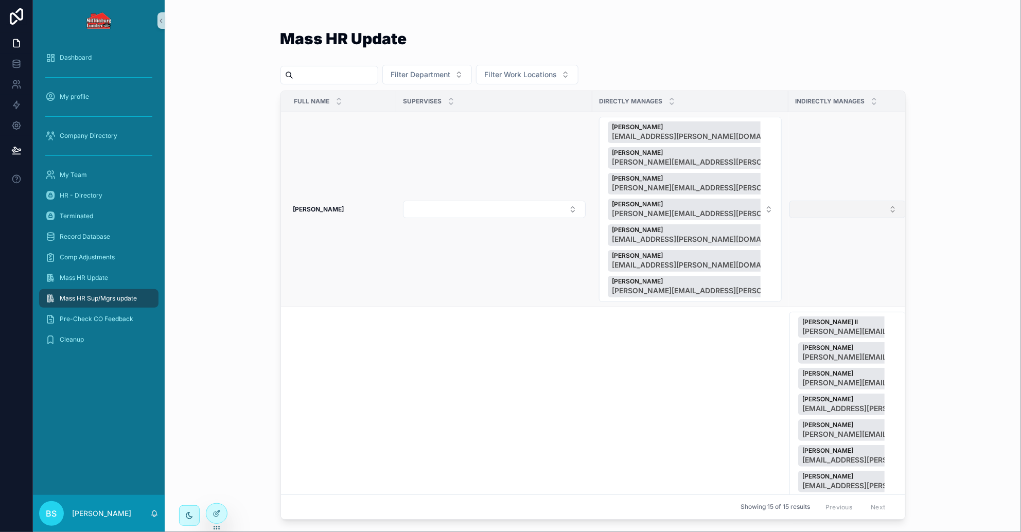
click at [854, 215] on button "Select Button" at bounding box center [848, 210] width 116 height 18
click at [987, 215] on div "Mass HR Update Filter Department Filter Work Locations Full Name Supervises Dir…" at bounding box center [593, 266] width 857 height 532
